Goal: Transaction & Acquisition: Obtain resource

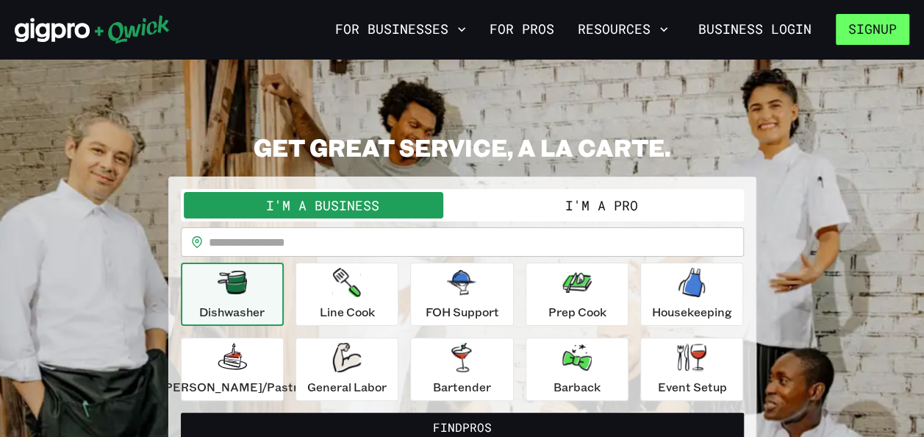
click at [895, 16] on button "Signup" at bounding box center [872, 29] width 73 height 31
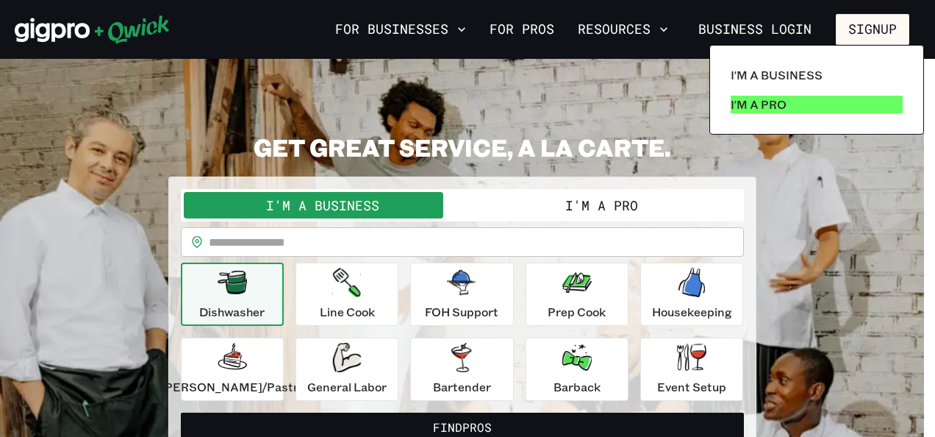
click at [787, 98] on link "I'm a Pro" at bounding box center [817, 104] width 184 height 29
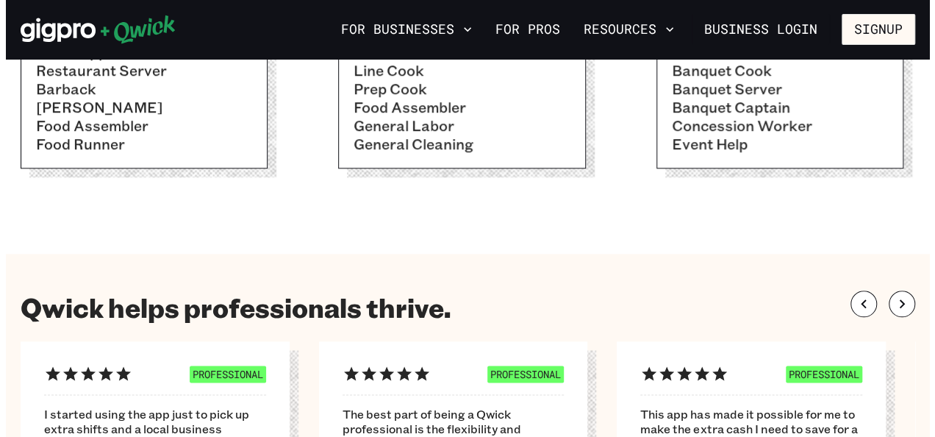
scroll to position [678, 0]
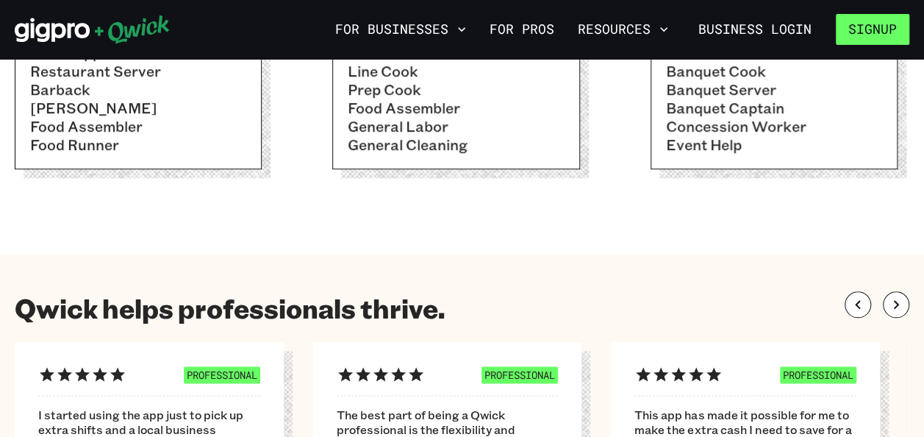
click at [860, 27] on button "Signup" at bounding box center [872, 29] width 73 height 31
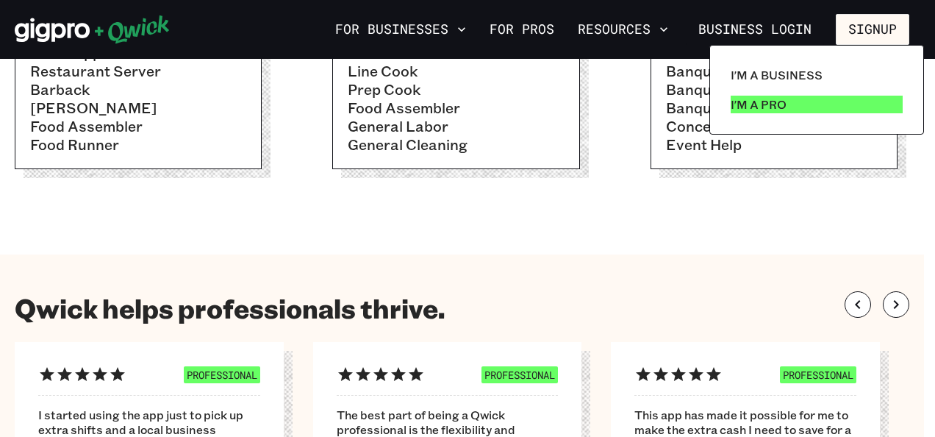
click at [765, 110] on p "I'm a Pro" at bounding box center [759, 105] width 56 height 18
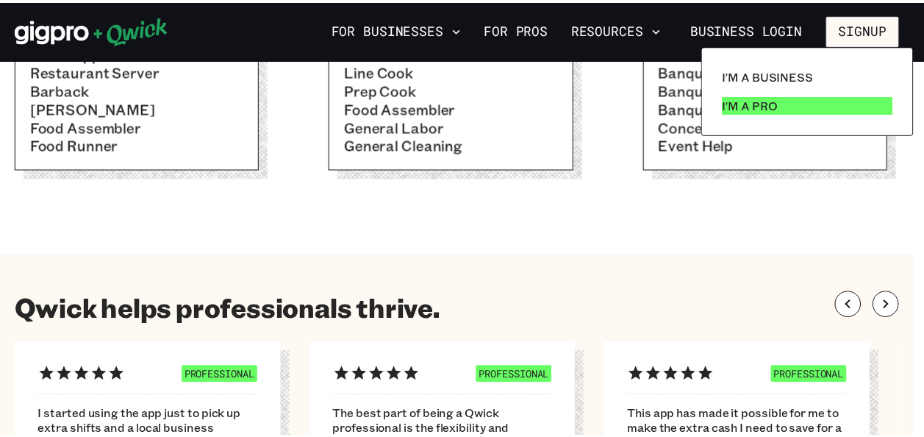
scroll to position [0, 0]
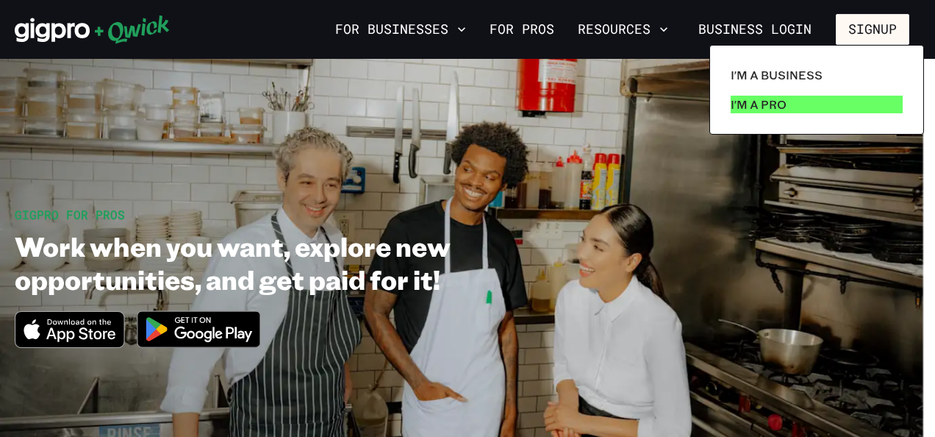
click at [769, 90] on link "I'm a Pro" at bounding box center [817, 104] width 184 height 29
click at [811, 112] on link "I'm a Pro" at bounding box center [817, 104] width 184 height 29
click at [875, 206] on div at bounding box center [467, 218] width 935 height 437
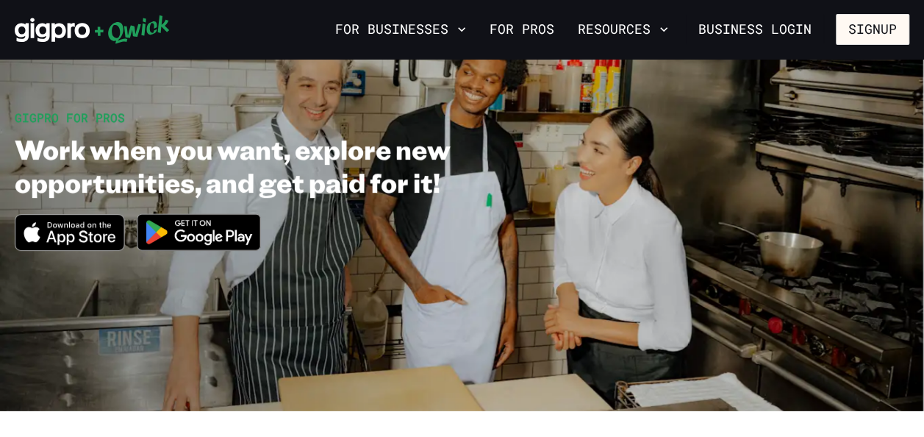
scroll to position [96, 0]
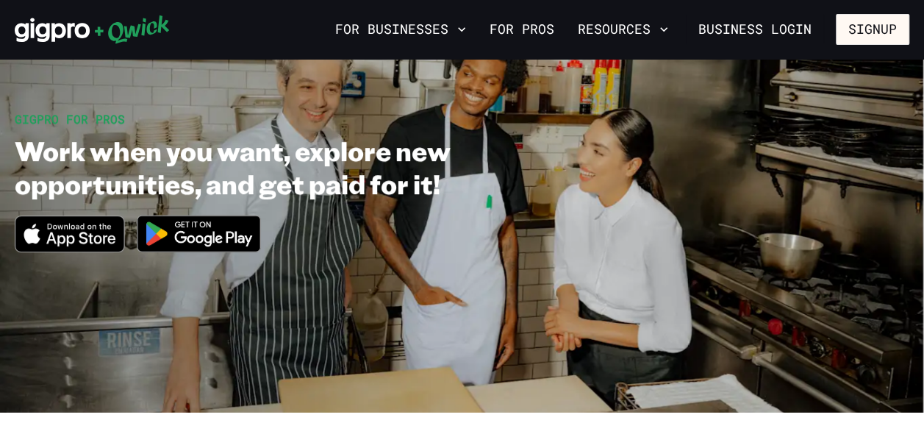
click at [177, 226] on img at bounding box center [199, 233] width 143 height 55
click at [76, 242] on icon "Download on the App Store" at bounding box center [69, 233] width 108 height 35
click at [381, 175] on h1 "Work when you want, explore new opportunities, and get paid for it!" at bounding box center [283, 167] width 536 height 66
